Goal: Task Accomplishment & Management: Use online tool/utility

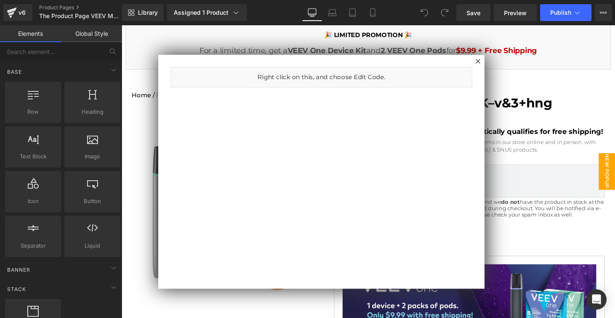
click at [524, 151] on div at bounding box center [376, 176] width 509 height 302
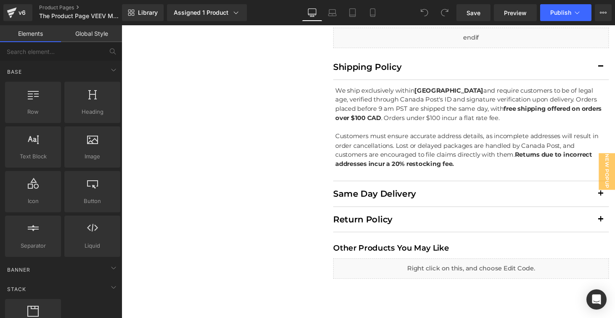
scroll to position [1650, 0]
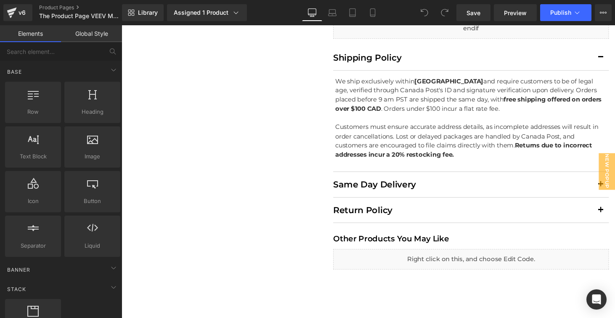
click at [464, 227] on div "Click the buttons on the right hand side to open respective popups." at bounding box center [376, 176] width 509 height 302
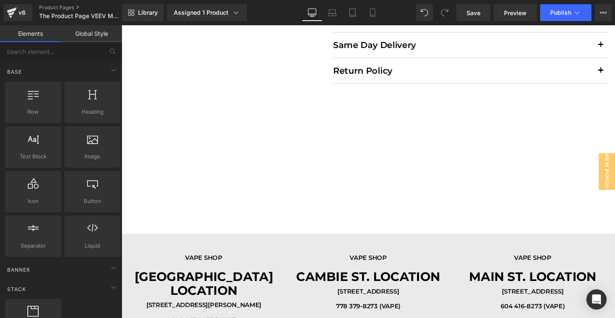
scroll to position [1771, 0]
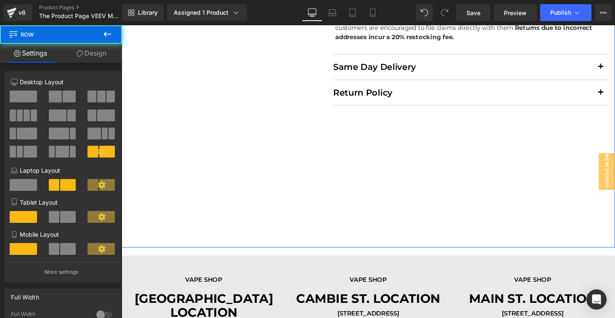
click at [335, 207] on div "Liquid Liquid Liquid Liquid Row Liquid Shipping Policy Heading We ship exclusiv…" at bounding box center [376, 21] width 509 height 465
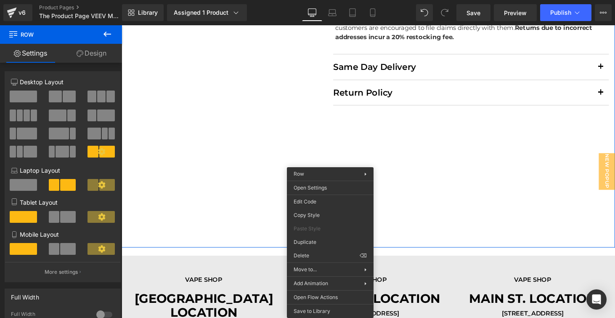
click at [93, 56] on link "Design" at bounding box center [91, 53] width 61 height 19
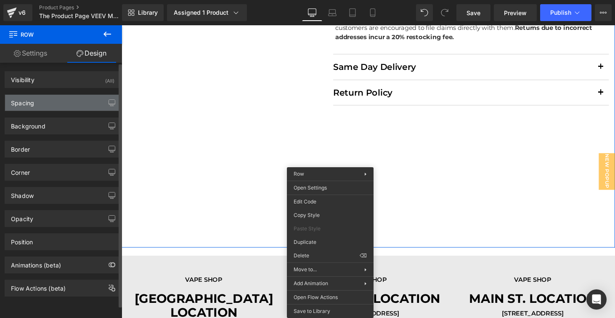
click at [69, 95] on div "Spacing" at bounding box center [62, 103] width 115 height 16
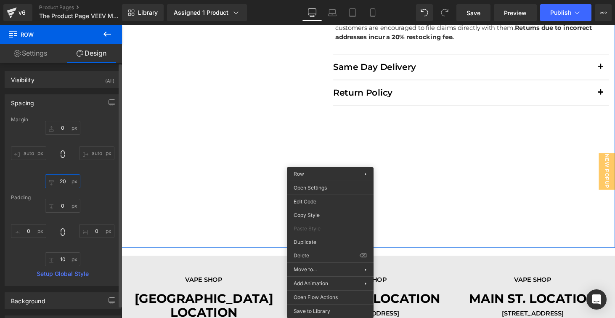
click at [60, 185] on input "20" at bounding box center [62, 181] width 35 height 14
click at [61, 177] on input "20" at bounding box center [62, 181] width 35 height 14
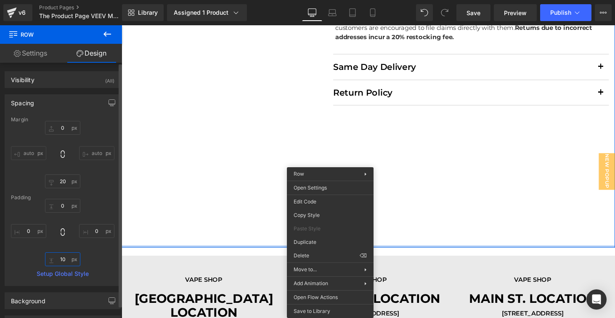
click at [59, 262] on input "10" at bounding box center [62, 259] width 35 height 14
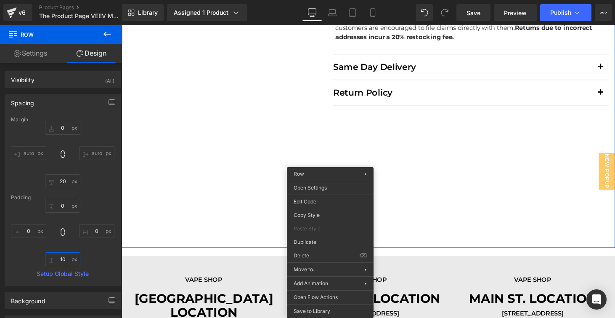
click at [205, 181] on div "Liquid Liquid Liquid Liquid Row Liquid Shipping Policy Heading We ship exclusiv…" at bounding box center [376, 21] width 509 height 465
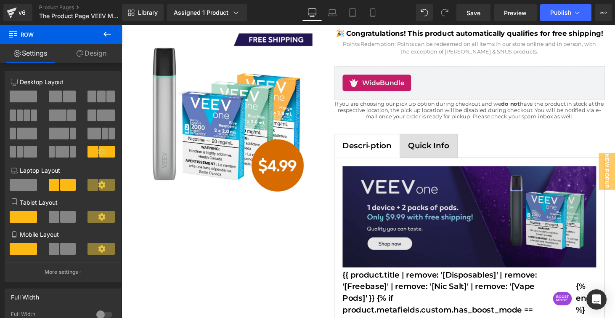
scroll to position [220, 0]
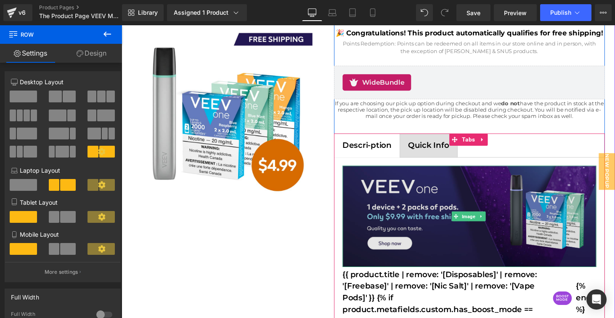
click at [453, 207] on img at bounding box center [481, 222] width 262 height 104
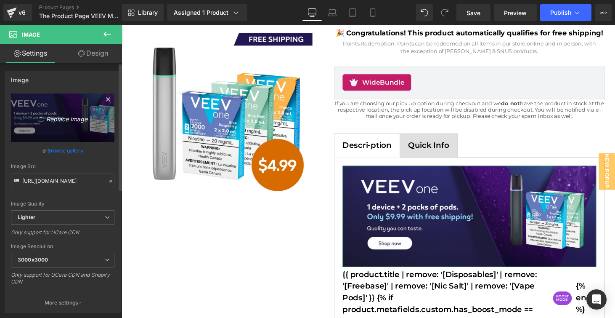
click at [38, 119] on icon at bounding box center [42, 118] width 8 height 8
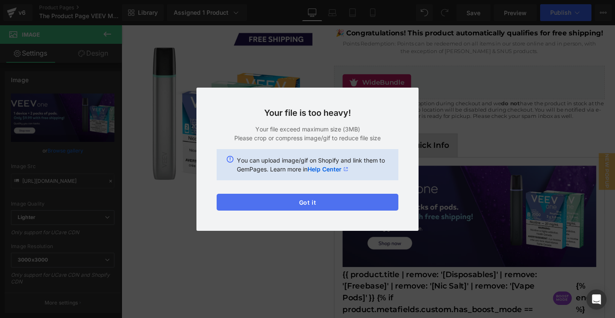
click at [342, 202] on button "Got it" at bounding box center [308, 202] width 182 height 17
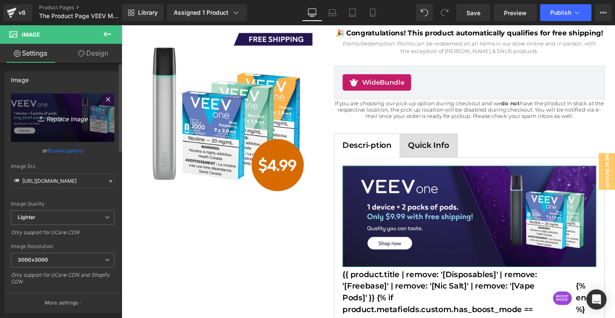
click at [64, 114] on icon "Replace Image" at bounding box center [62, 117] width 67 height 11
type input "C:\fakepath\1920x1080 copy.jpeg"
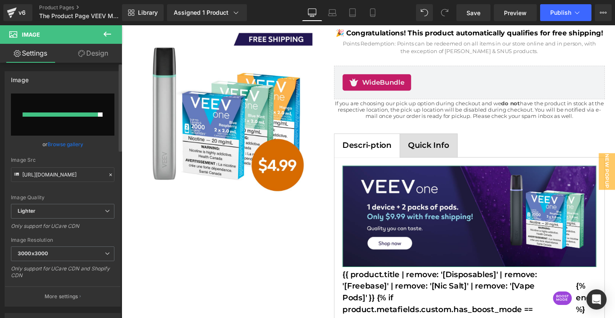
type input "https://ucarecdn.com/b6bb0be2-dc3c-4115-9f78-0b8724d9e6b1/-/format/auto/-/previ…"
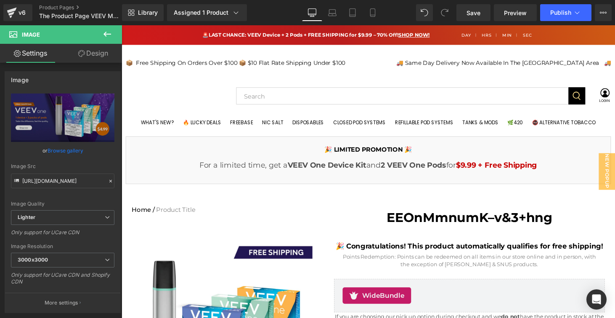
scroll to position [0, 0]
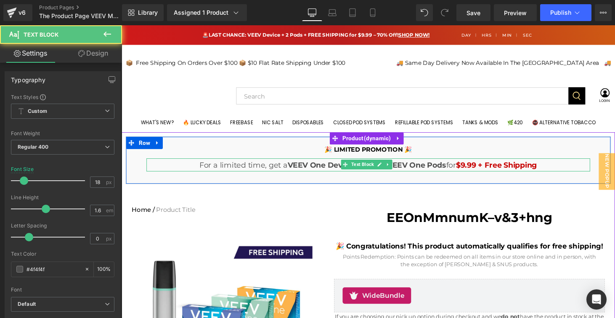
click at [297, 172] on strong "VEEV One Device Kit" at bounding box center [333, 169] width 81 height 9
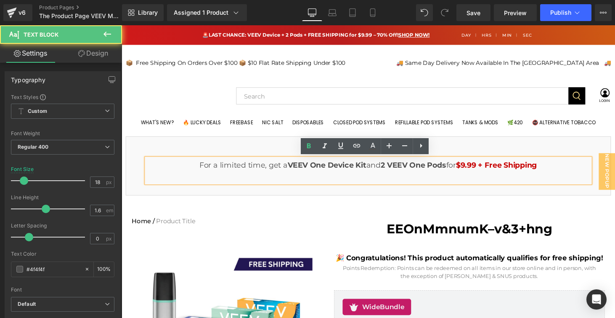
click at [389, 168] on strong "2 VEEV One Pods" at bounding box center [423, 169] width 68 height 9
click at [393, 169] on strong "2 VEEV One Pods" at bounding box center [423, 169] width 68 height 9
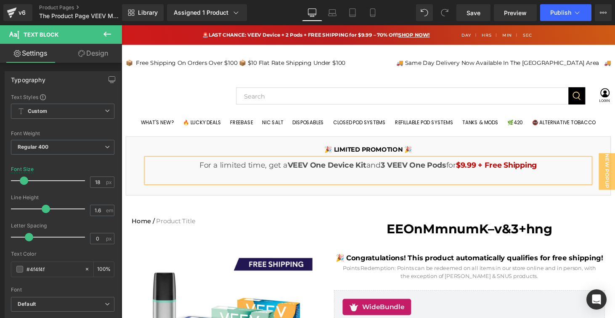
click at [479, 169] on span "$9.99 + Free Shipping" at bounding box center [509, 169] width 84 height 9
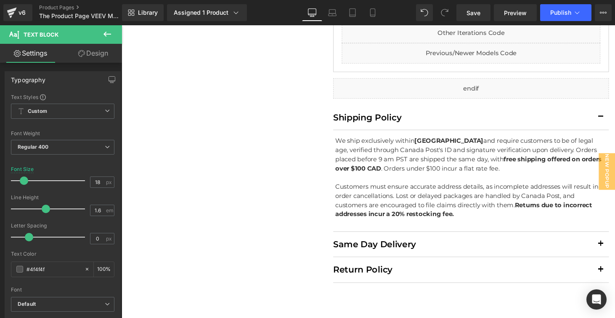
scroll to position [1593, 0]
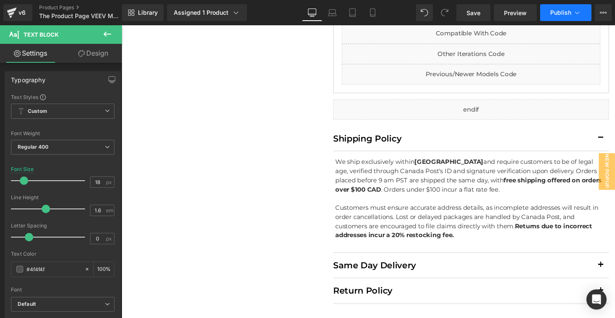
click at [573, 13] on button "Publish" at bounding box center [565, 12] width 51 height 17
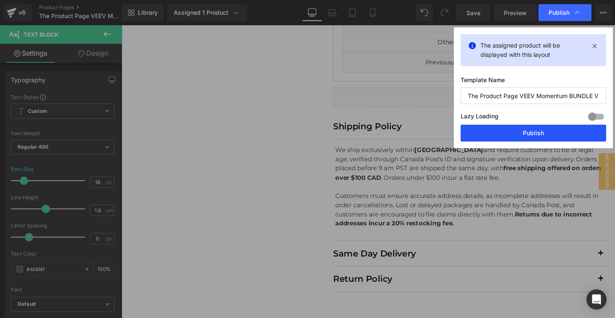
click at [542, 131] on button "Publish" at bounding box center [534, 133] width 146 height 17
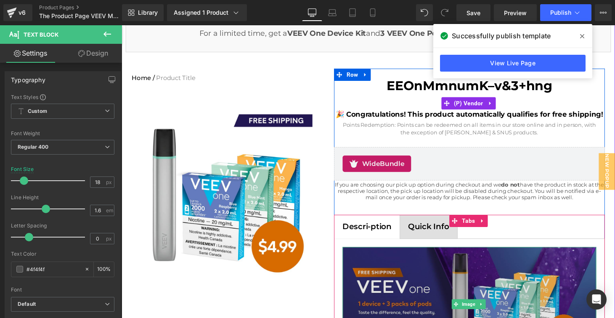
scroll to position [115, 0]
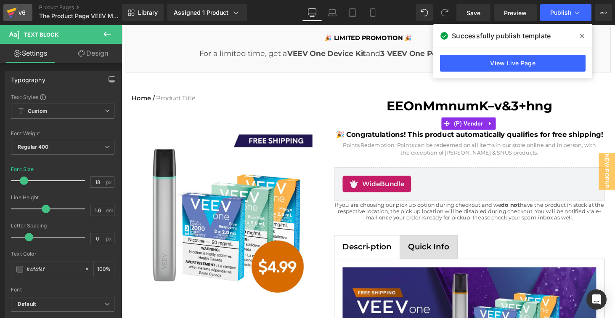
click at [11, 14] on icon at bounding box center [11, 14] width 6 height 4
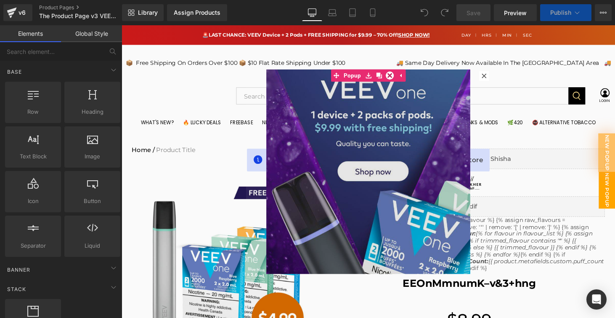
click at [355, 179] on img at bounding box center [376, 189] width 210 height 237
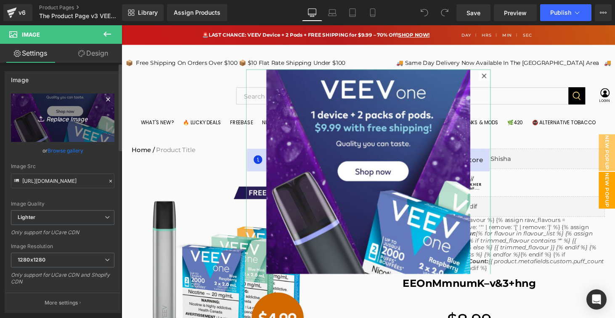
click at [59, 111] on link "Replace Image" at bounding box center [63, 117] width 104 height 48
type input "C:\fakepath\Mobile Website Banners.png"
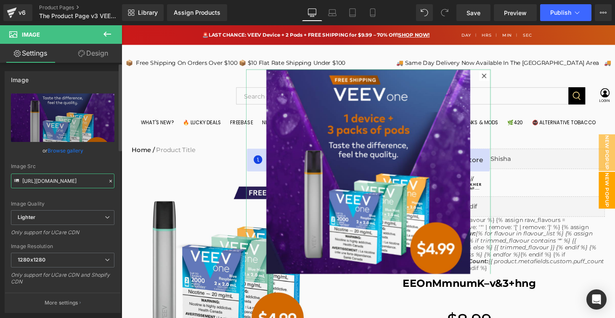
click at [75, 184] on input "https://ucarecdn.com/a1523b07-f25a-4cf4-9c9c-175b8dd9fa49/-/format/auto/-/previ…" at bounding box center [63, 180] width 104 height 15
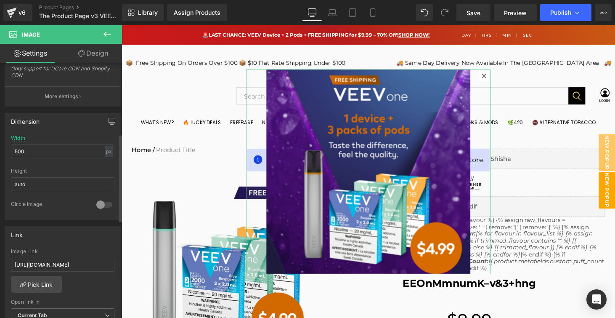
scroll to position [211, 0]
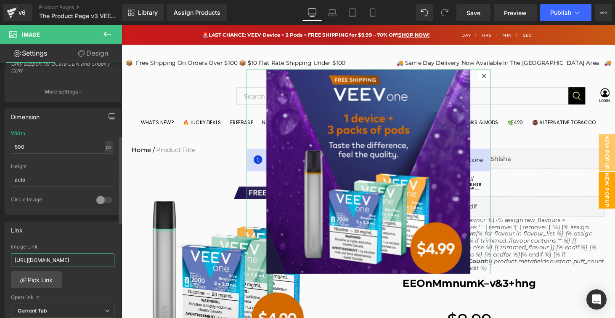
click at [64, 257] on input "https://www.lucky8vapes.com/products/veev-one-kickstarter-bundle-free-shipping-…" at bounding box center [63, 260] width 104 height 14
paste input "momentum-kit-device-3-pods-free-shipping"
type input "[URL][DOMAIN_NAME]"
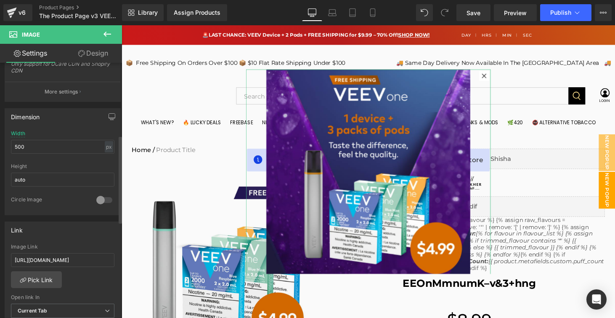
click at [90, 274] on div "https://www.lucky8vapes.com/products/veev-one-kickstarter-bundle-free-shipping-…" at bounding box center [62, 287] width 115 height 86
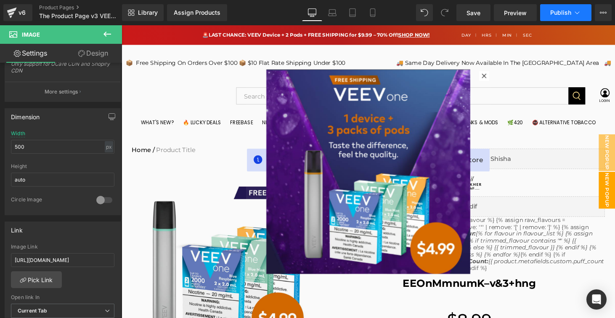
click at [569, 16] on span "Publish" at bounding box center [561, 12] width 21 height 7
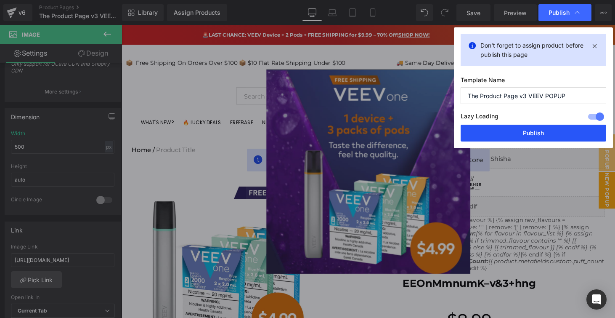
click at [556, 136] on button "Publish" at bounding box center [534, 133] width 146 height 17
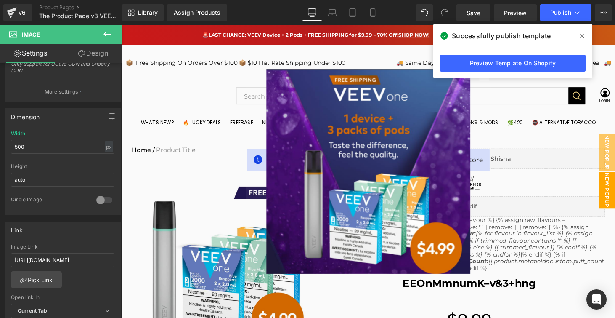
scroll to position [0, 0]
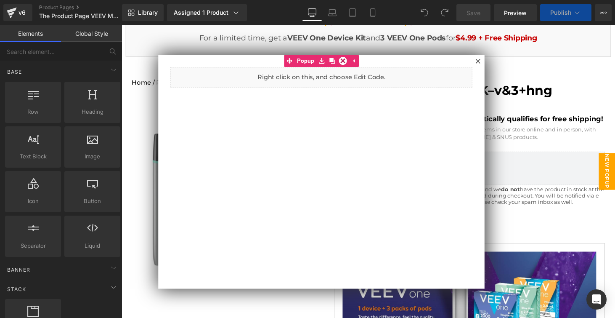
scroll to position [247, 0]
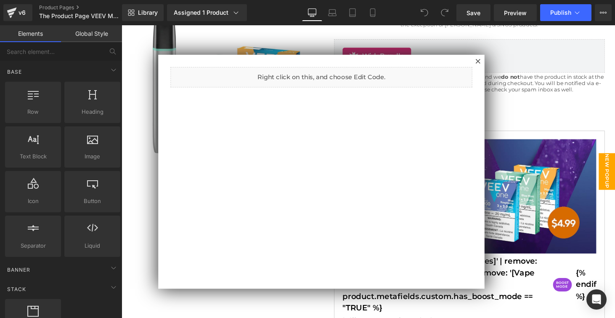
click at [557, 93] on div at bounding box center [376, 176] width 509 height 302
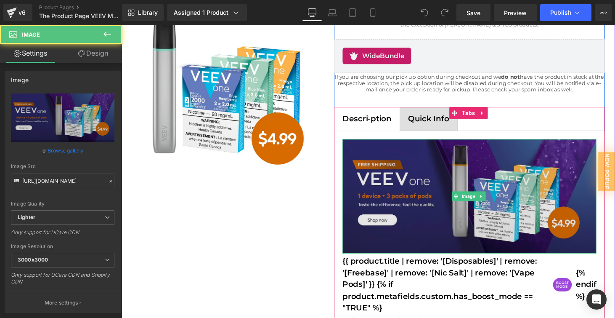
click at [495, 172] on img at bounding box center [481, 202] width 262 height 118
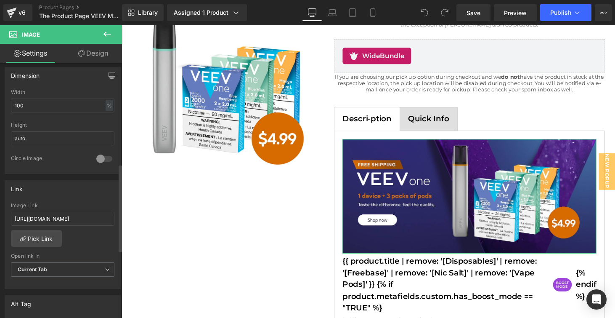
scroll to position [306, 0]
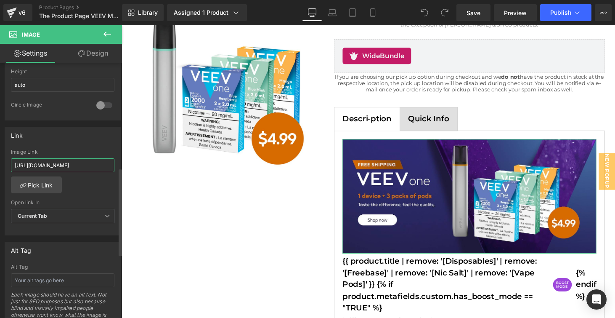
click at [80, 164] on input "https://www.lucky8vapes.com/products/veev-one-kickstarter-bundle-free-shipping-…" at bounding box center [63, 165] width 104 height 14
paste input "–"
type input "–"
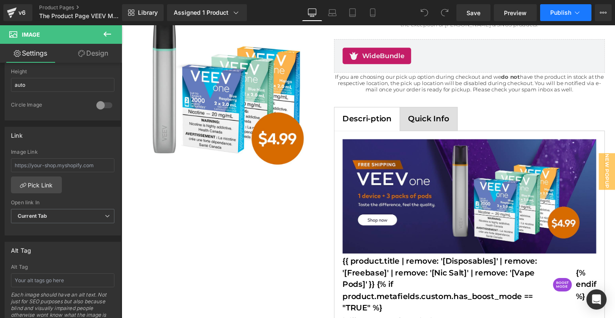
click at [573, 16] on icon at bounding box center [577, 12] width 8 height 8
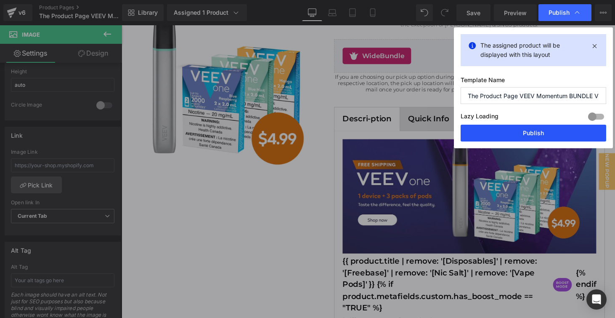
click at [542, 131] on button "Publish" at bounding box center [534, 133] width 146 height 17
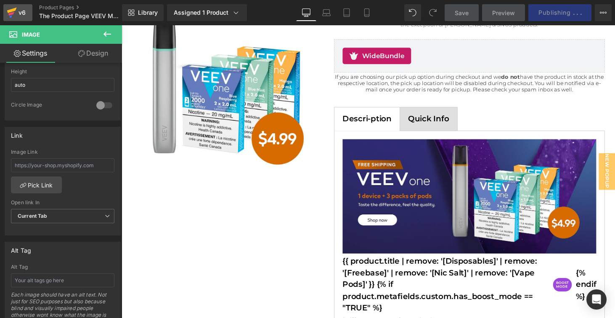
click at [13, 13] on icon at bounding box center [11, 14] width 6 height 4
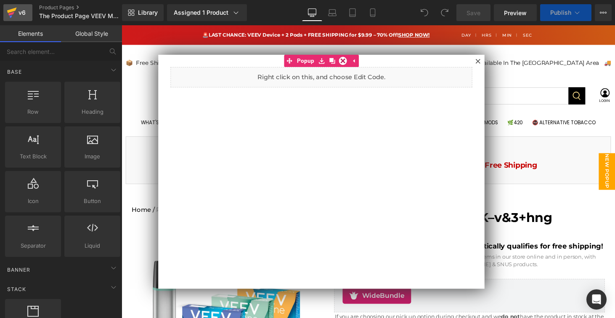
click at [13, 8] on icon at bounding box center [12, 12] width 10 height 21
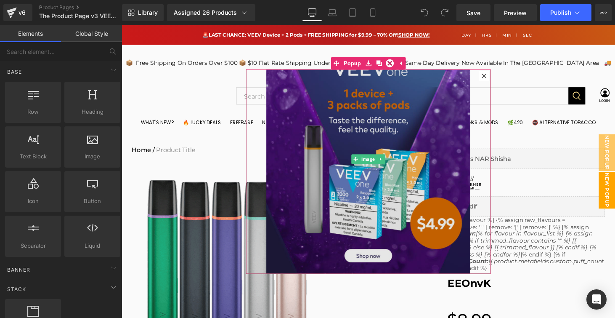
scroll to position [26, 0]
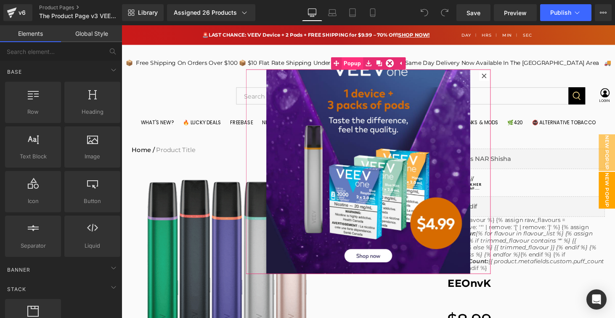
click at [357, 67] on span "Popup" at bounding box center [360, 64] width 22 height 13
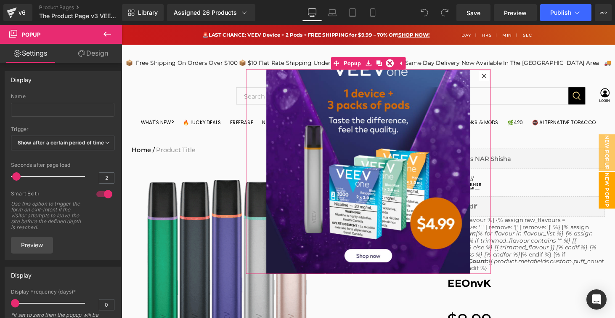
click at [88, 56] on link "Design" at bounding box center [93, 53] width 61 height 19
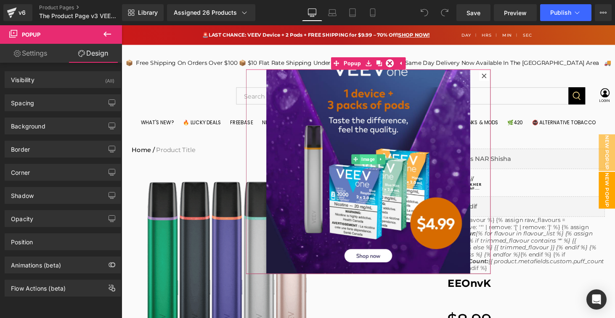
click at [373, 165] on span "Image" at bounding box center [375, 163] width 17 height 10
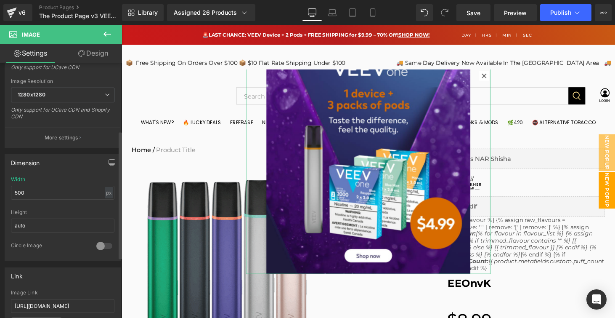
scroll to position [194, 0]
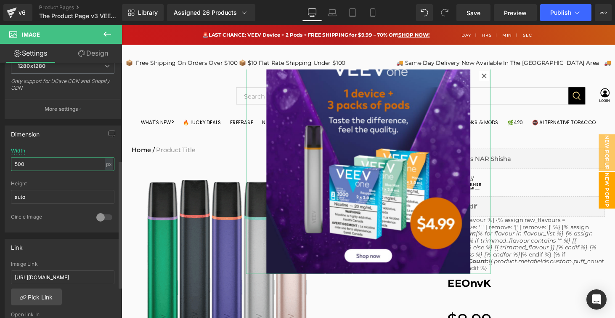
click at [32, 167] on input "500" at bounding box center [63, 164] width 104 height 14
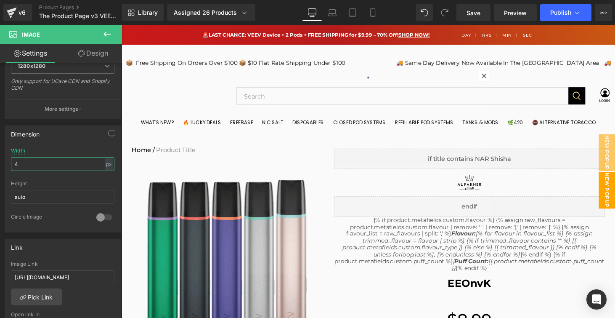
scroll to position [0, 0]
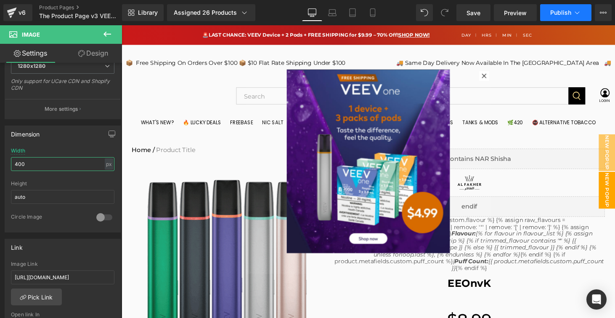
type input "400"
click at [568, 11] on span "Publish" at bounding box center [561, 12] width 21 height 7
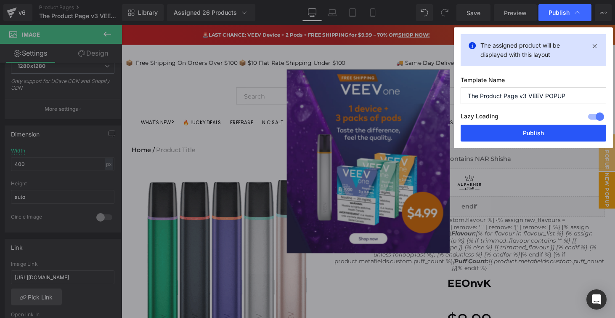
click at [531, 131] on button "Publish" at bounding box center [534, 133] width 146 height 17
